Goal: Register for event/course

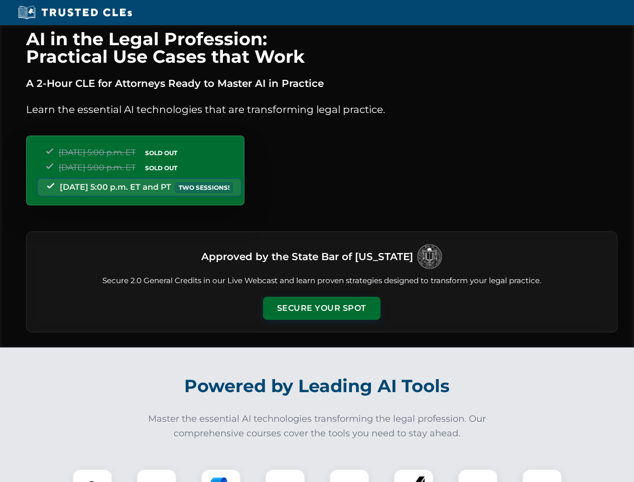
click at [321, 308] on button "Secure Your Spot" at bounding box center [321, 308] width 117 height 23
click at [92, 475] on img at bounding box center [92, 488] width 29 height 29
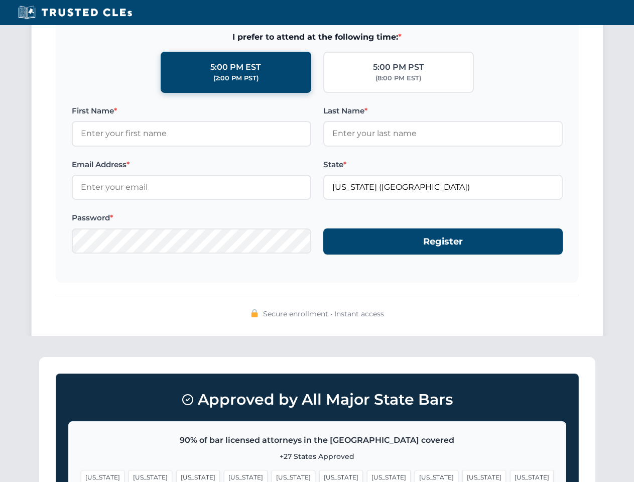
click at [462, 475] on span "[US_STATE]" at bounding box center [484, 477] width 44 height 15
